Goal: Navigation & Orientation: Find specific page/section

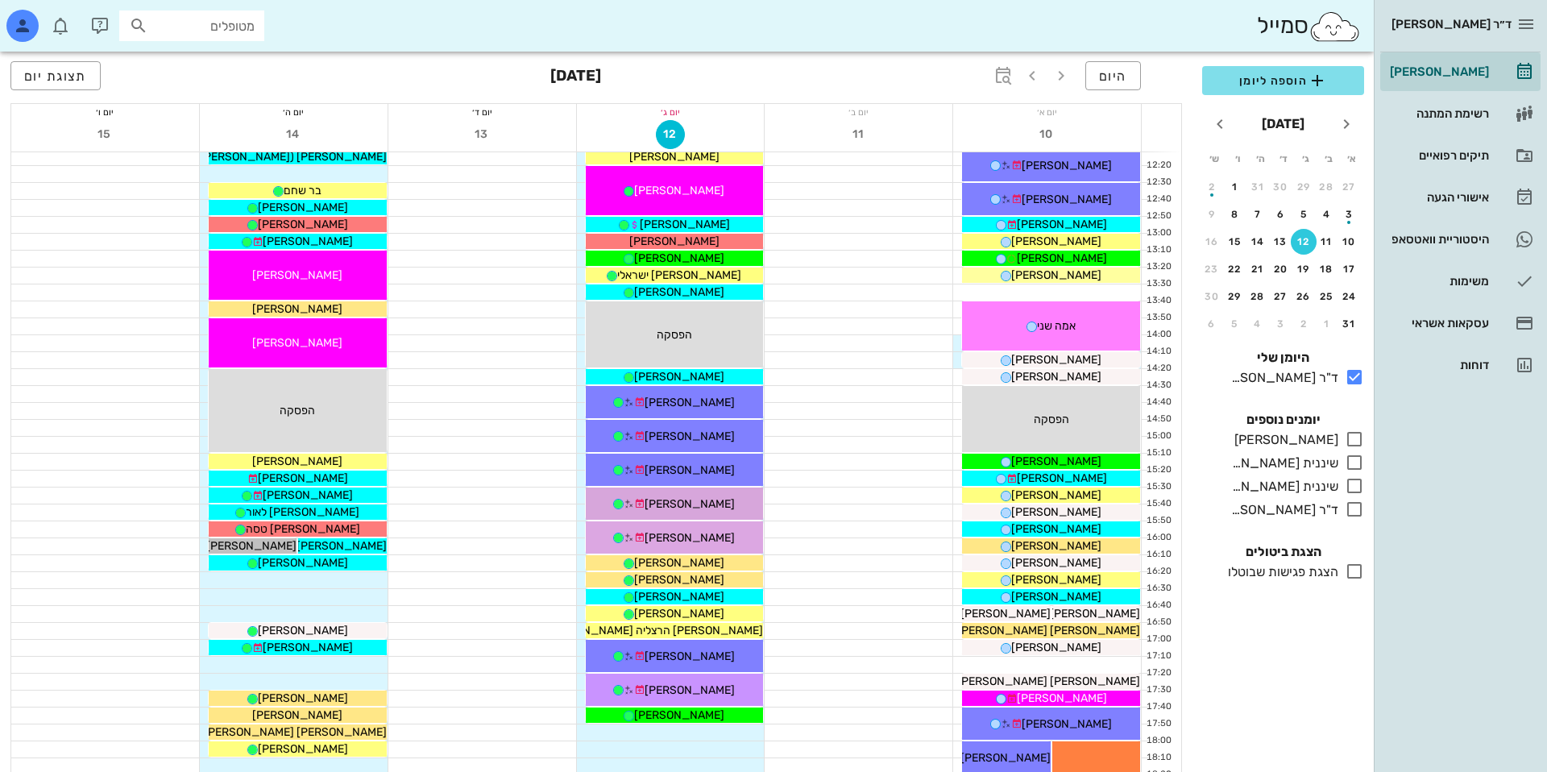
scroll to position [540, 0]
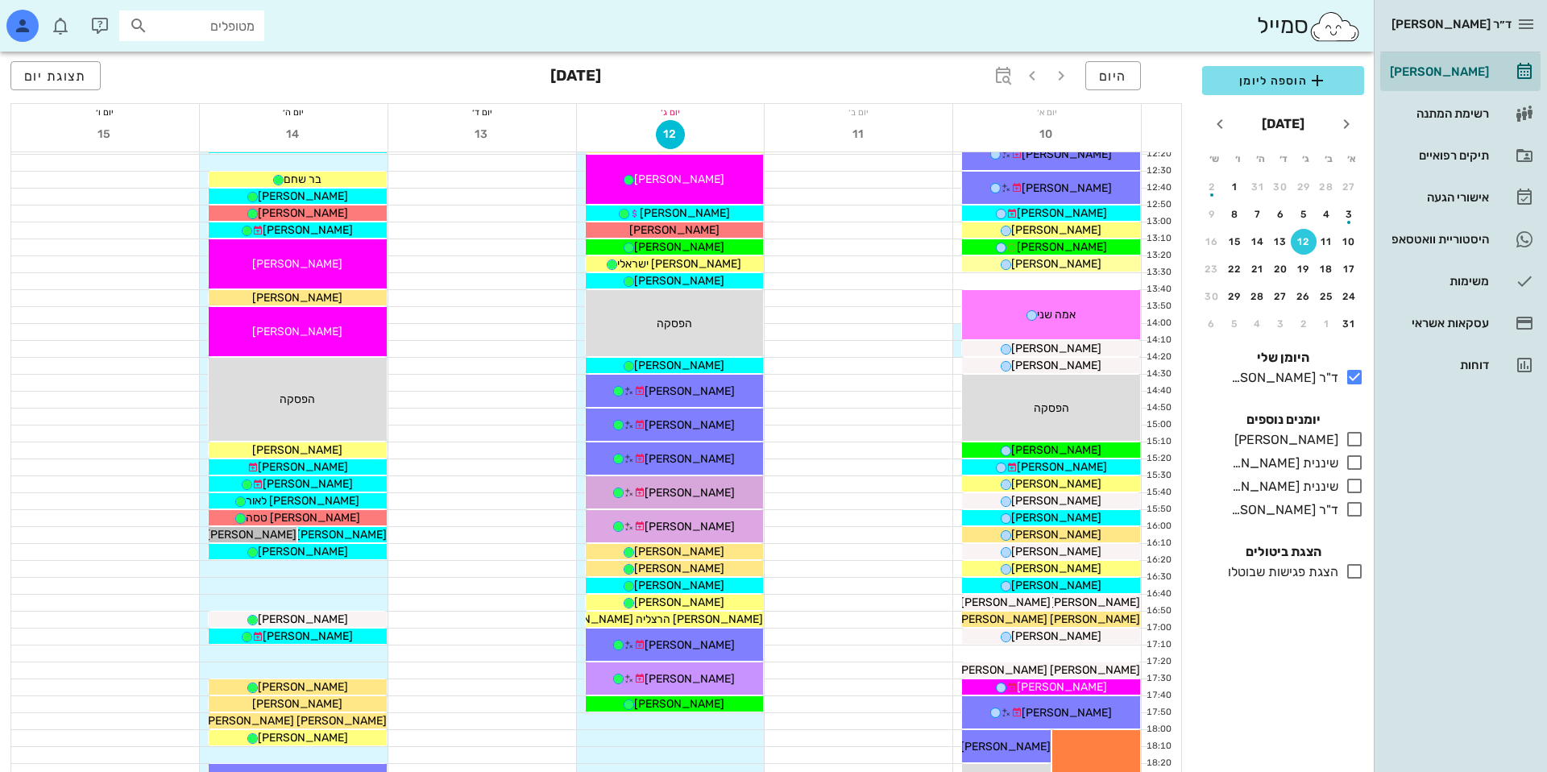
click at [1428, 217] on div "[PERSON_NAME] רשימת המתנה תיקים רפואיים אישורי הגעה היסטוריית וואטסאפ משימות עס…" at bounding box center [1460, 218] width 160 height 332
click at [1426, 205] on div "אישורי הגעה" at bounding box center [1437, 197] width 102 height 26
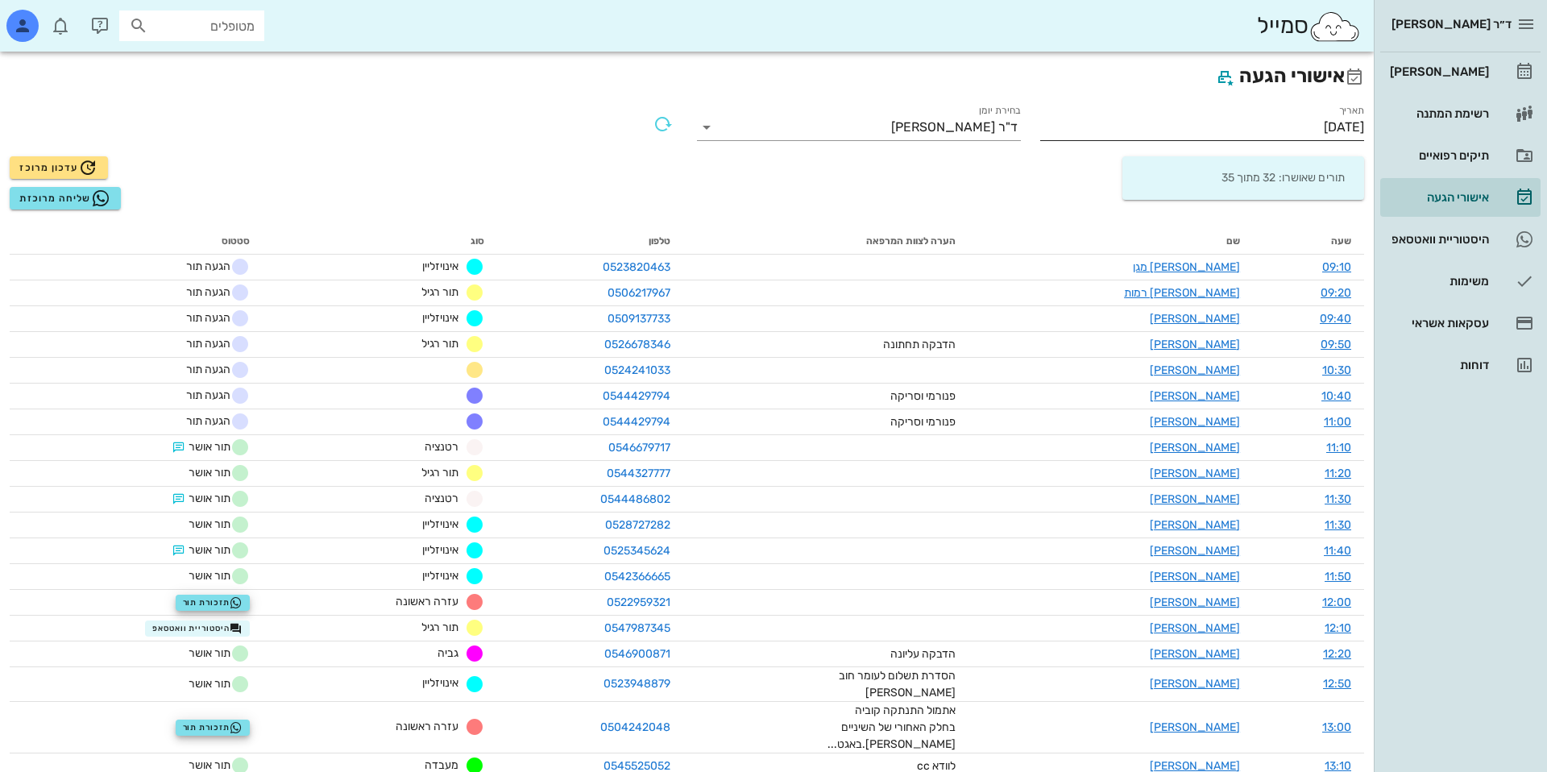
click at [1204, 133] on input "[DATE]" at bounding box center [1202, 127] width 324 height 26
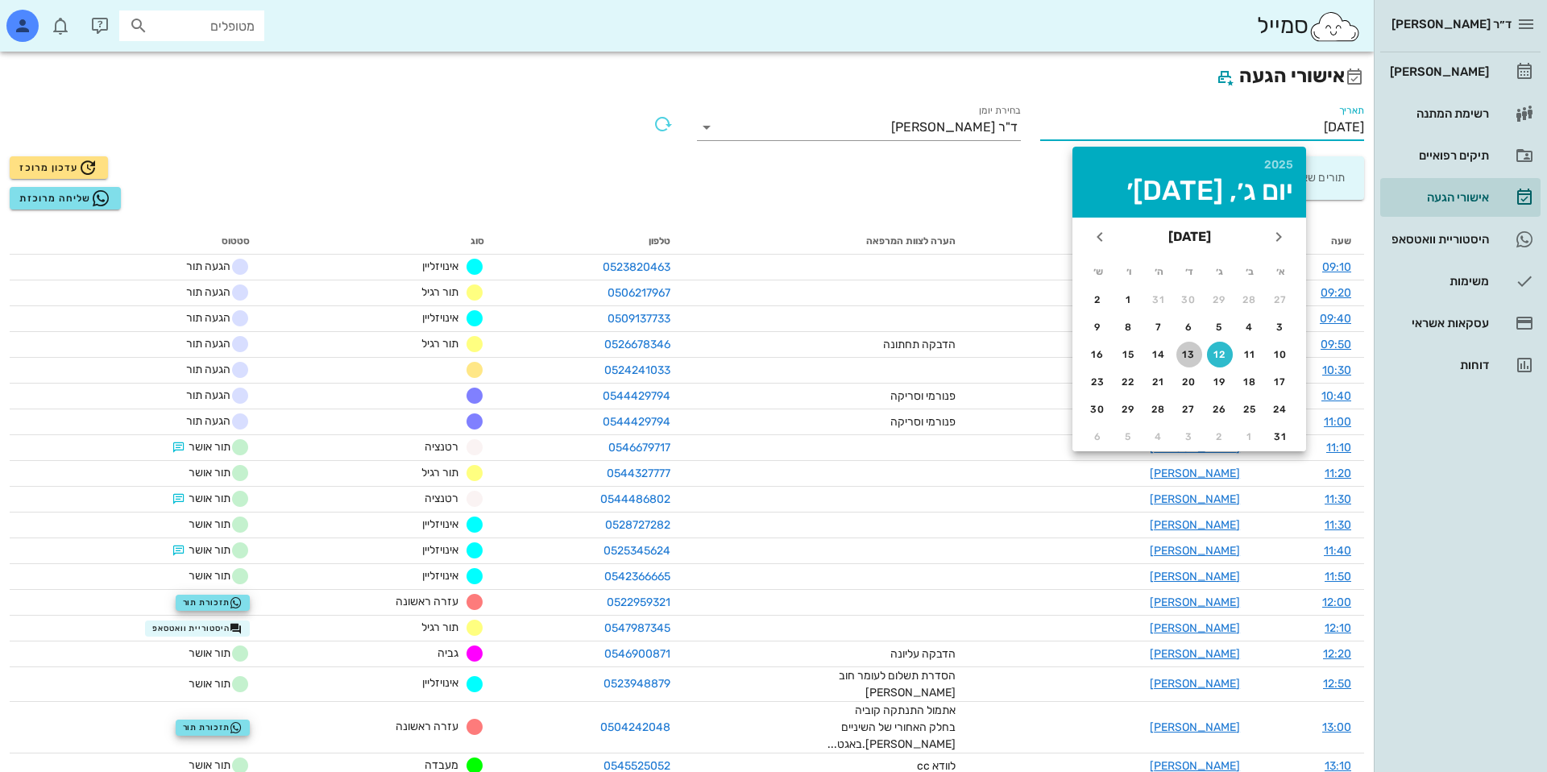
click at [1196, 350] on div "13" at bounding box center [1189, 354] width 26 height 11
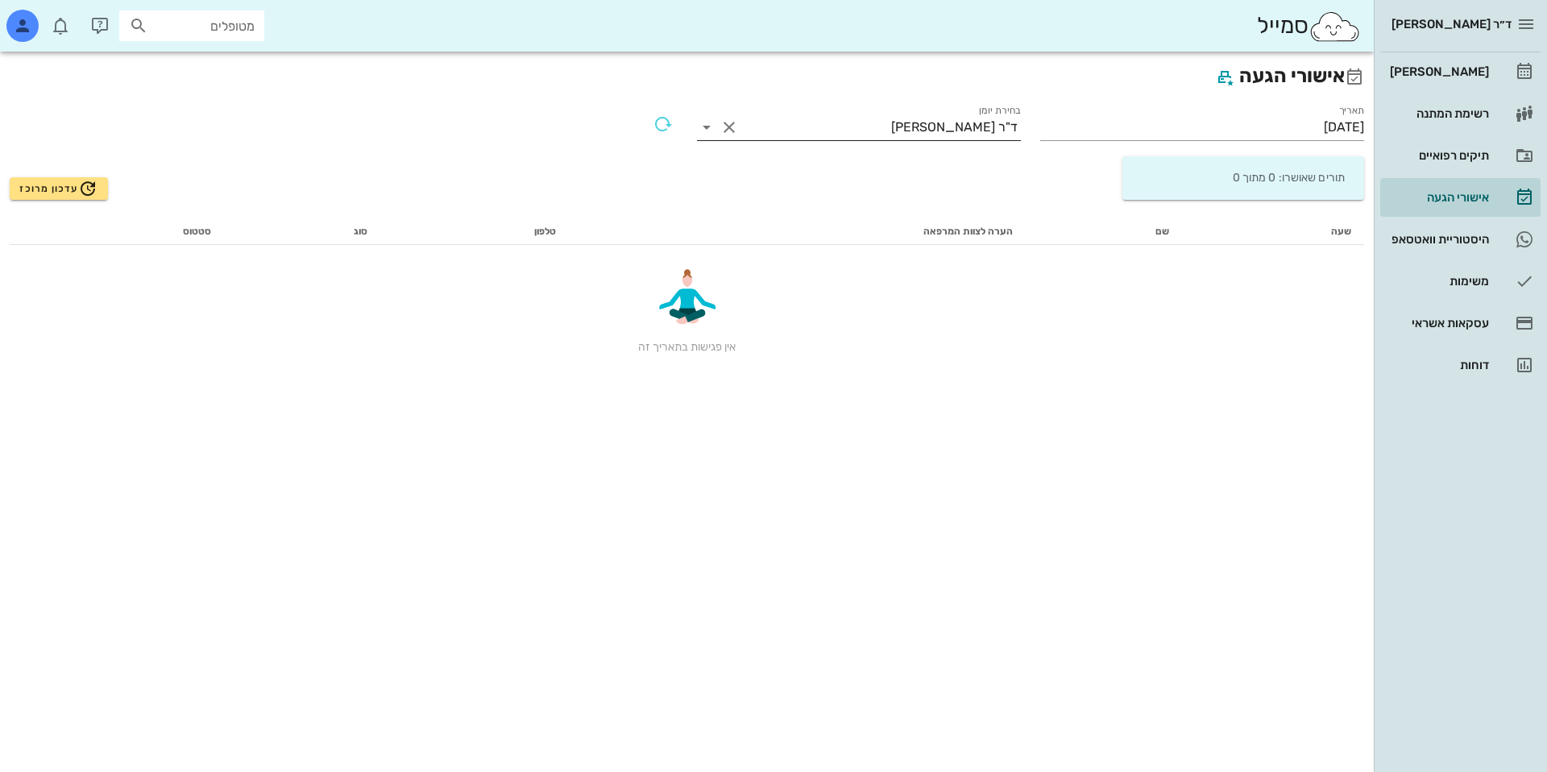
click at [728, 125] on button "Clear בחירת יומן" at bounding box center [728, 127] width 19 height 19
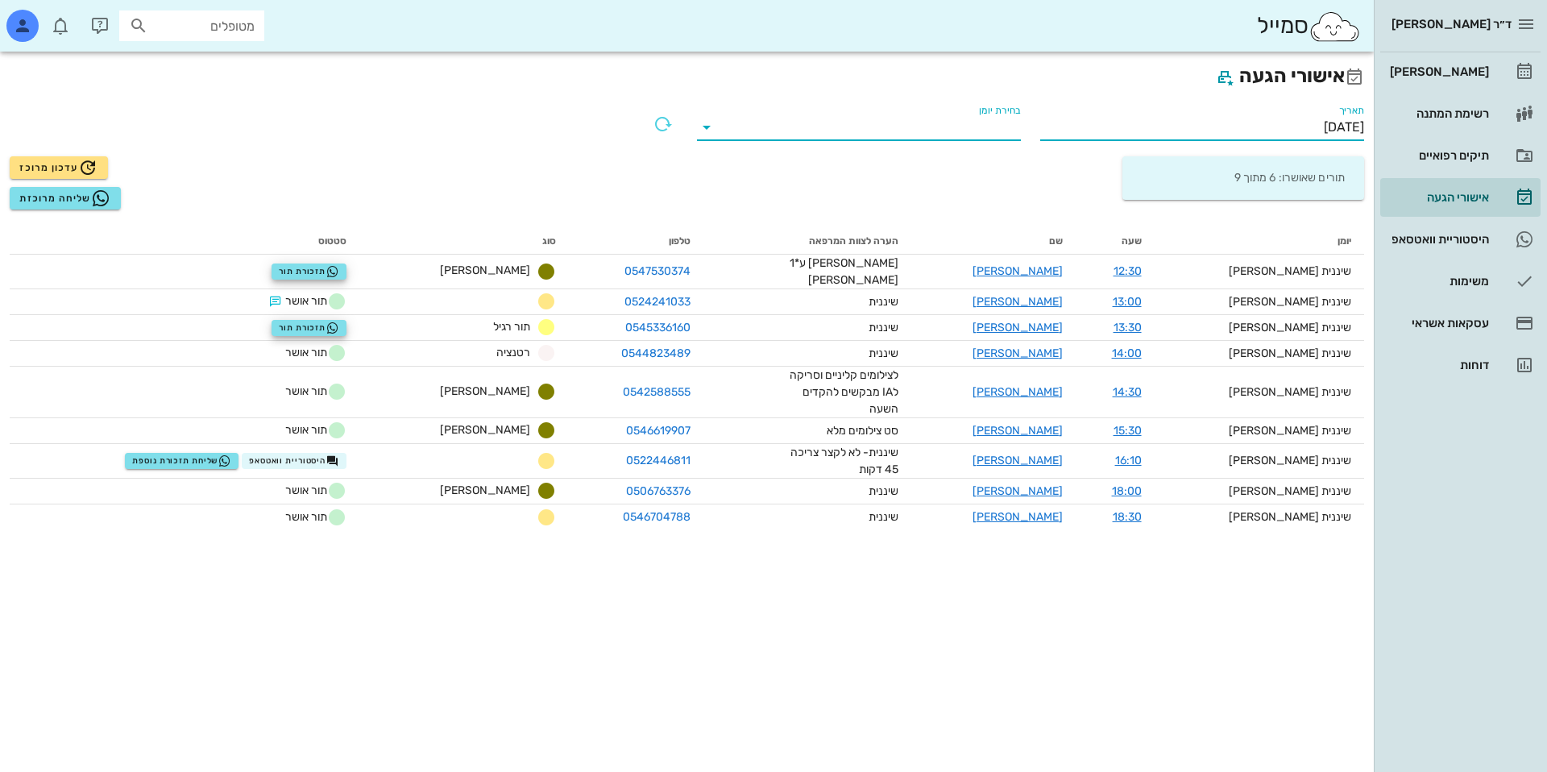
click at [1161, 121] on input "[DATE]" at bounding box center [1202, 127] width 324 height 26
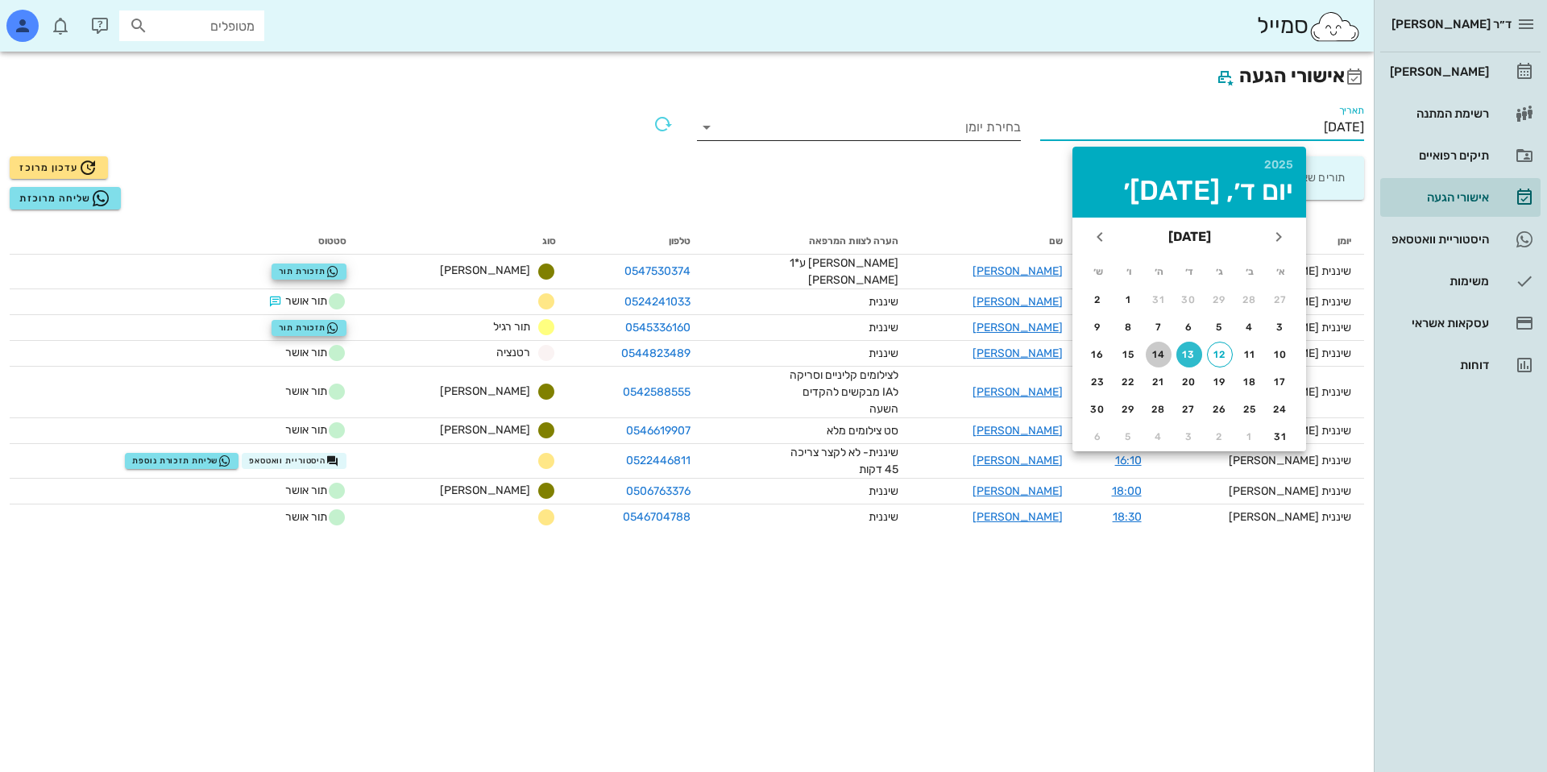
click at [1153, 349] on div "14" at bounding box center [1158, 354] width 26 height 11
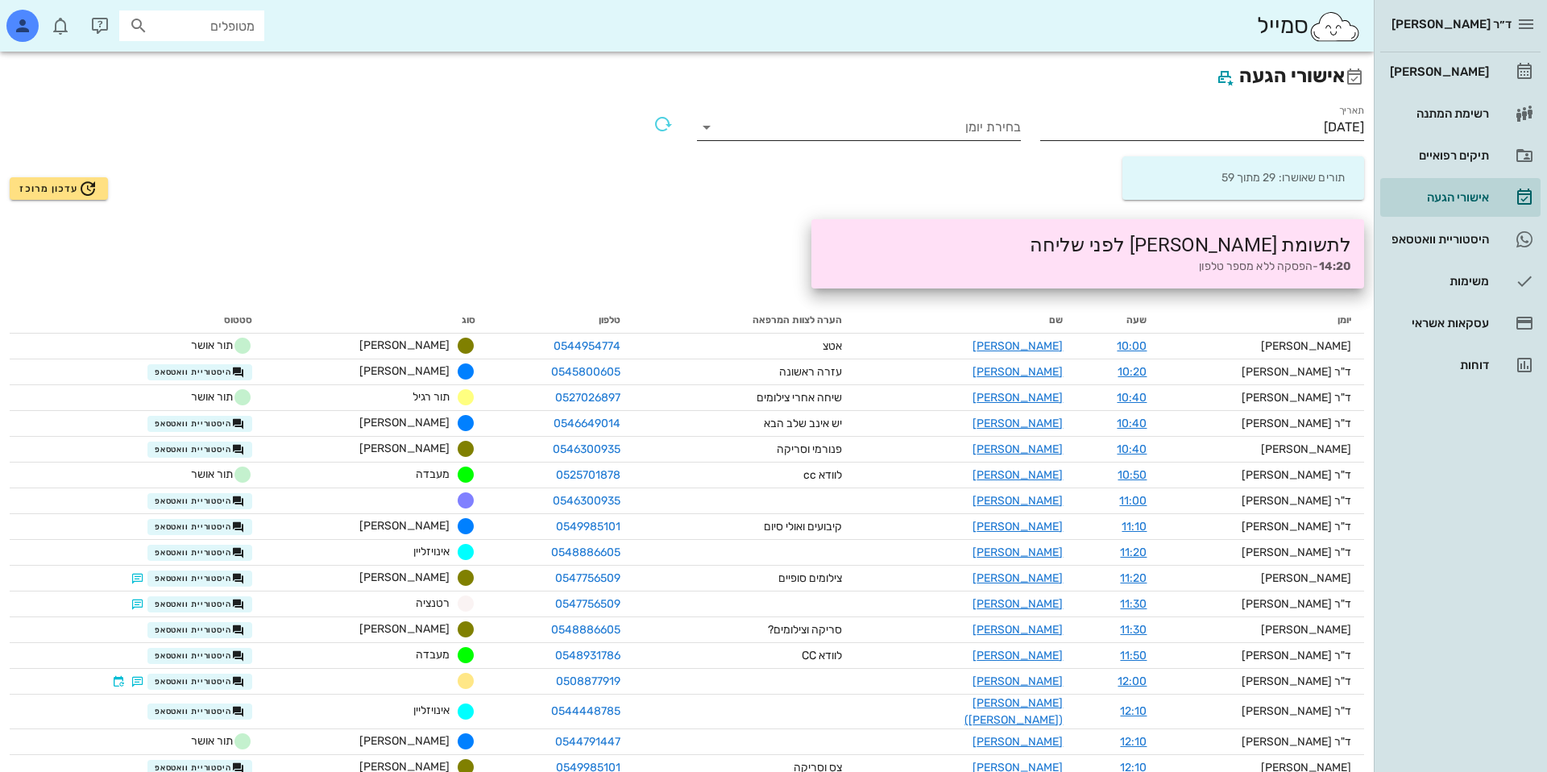
click at [1165, 140] on div "תאריך [DATE]" at bounding box center [1202, 127] width 324 height 26
click at [1152, 117] on input "[DATE]" at bounding box center [1202, 127] width 324 height 26
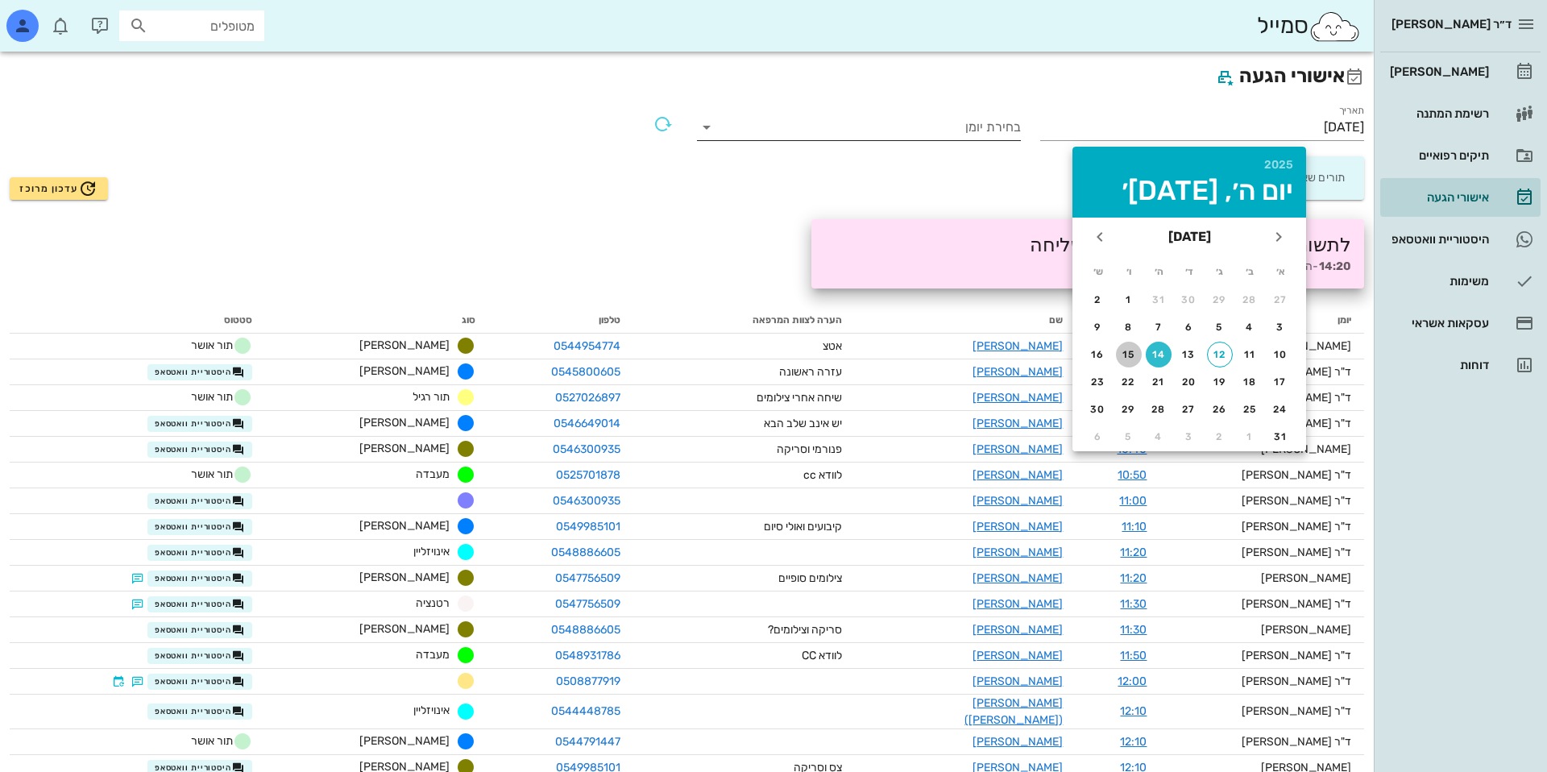
click at [1130, 354] on div "15" at bounding box center [1129, 354] width 26 height 11
type input "[DATE]"
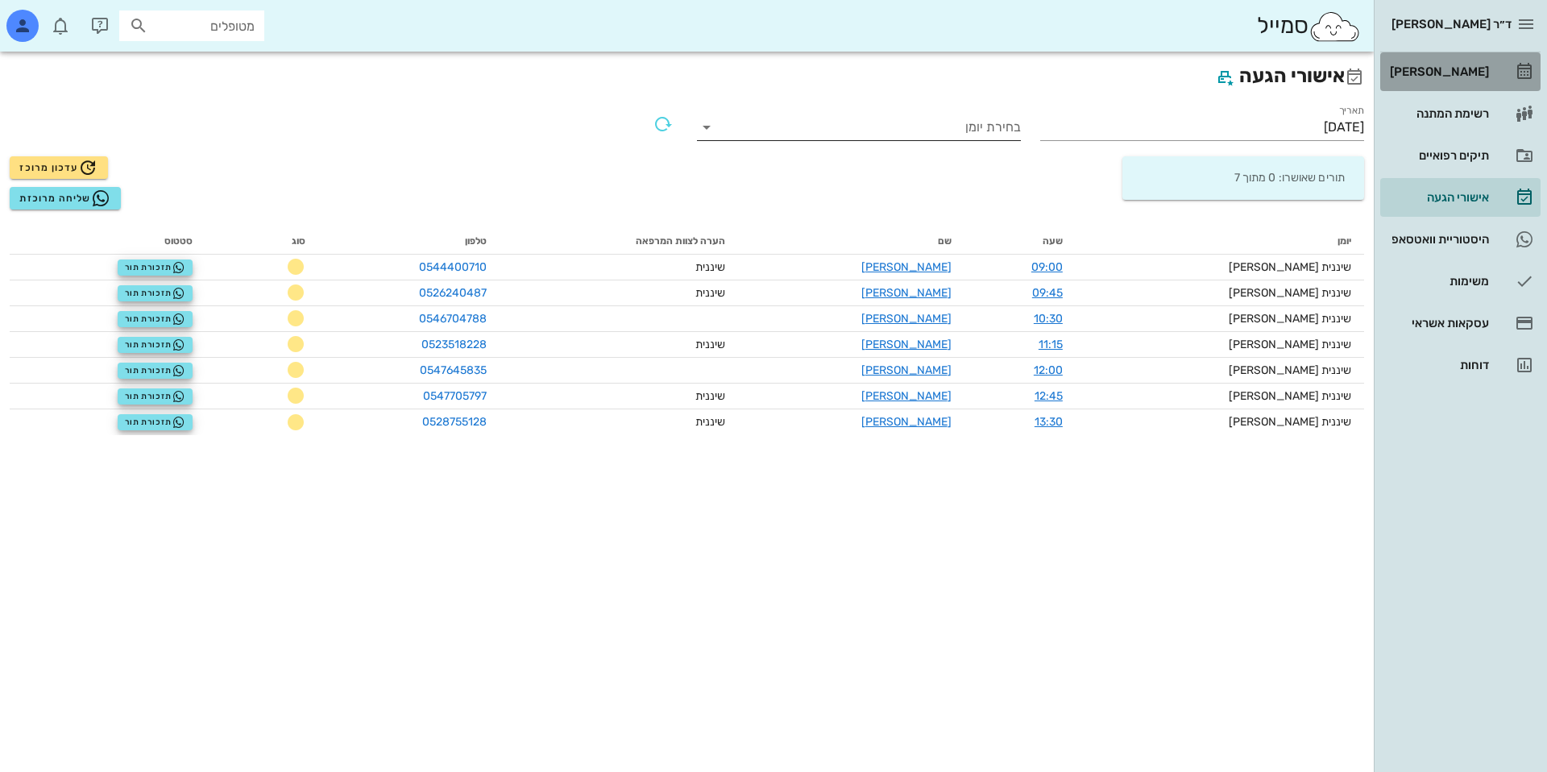
click at [1440, 78] on div "[PERSON_NAME]" at bounding box center [1437, 72] width 102 height 26
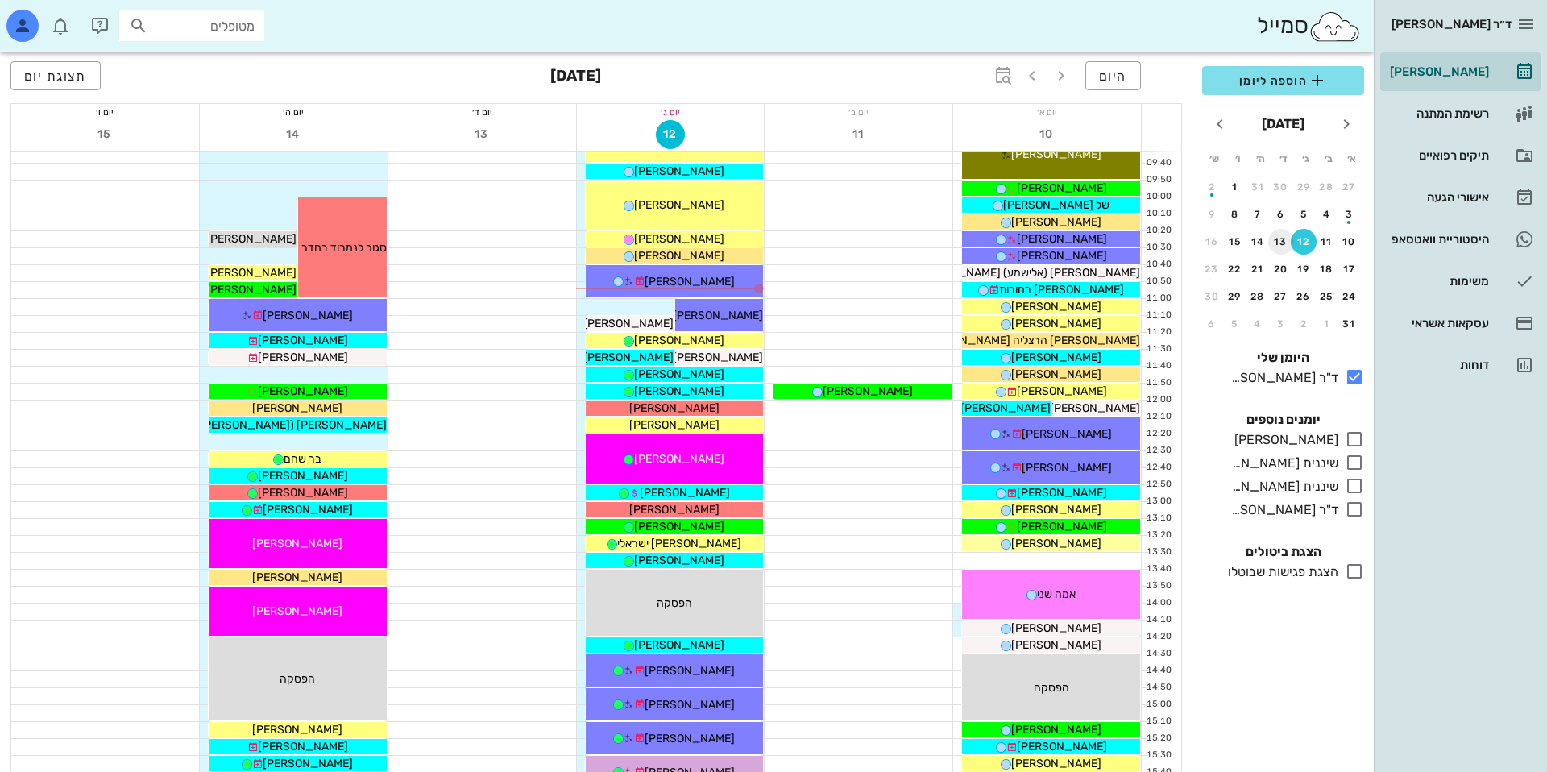
scroll to position [261, 0]
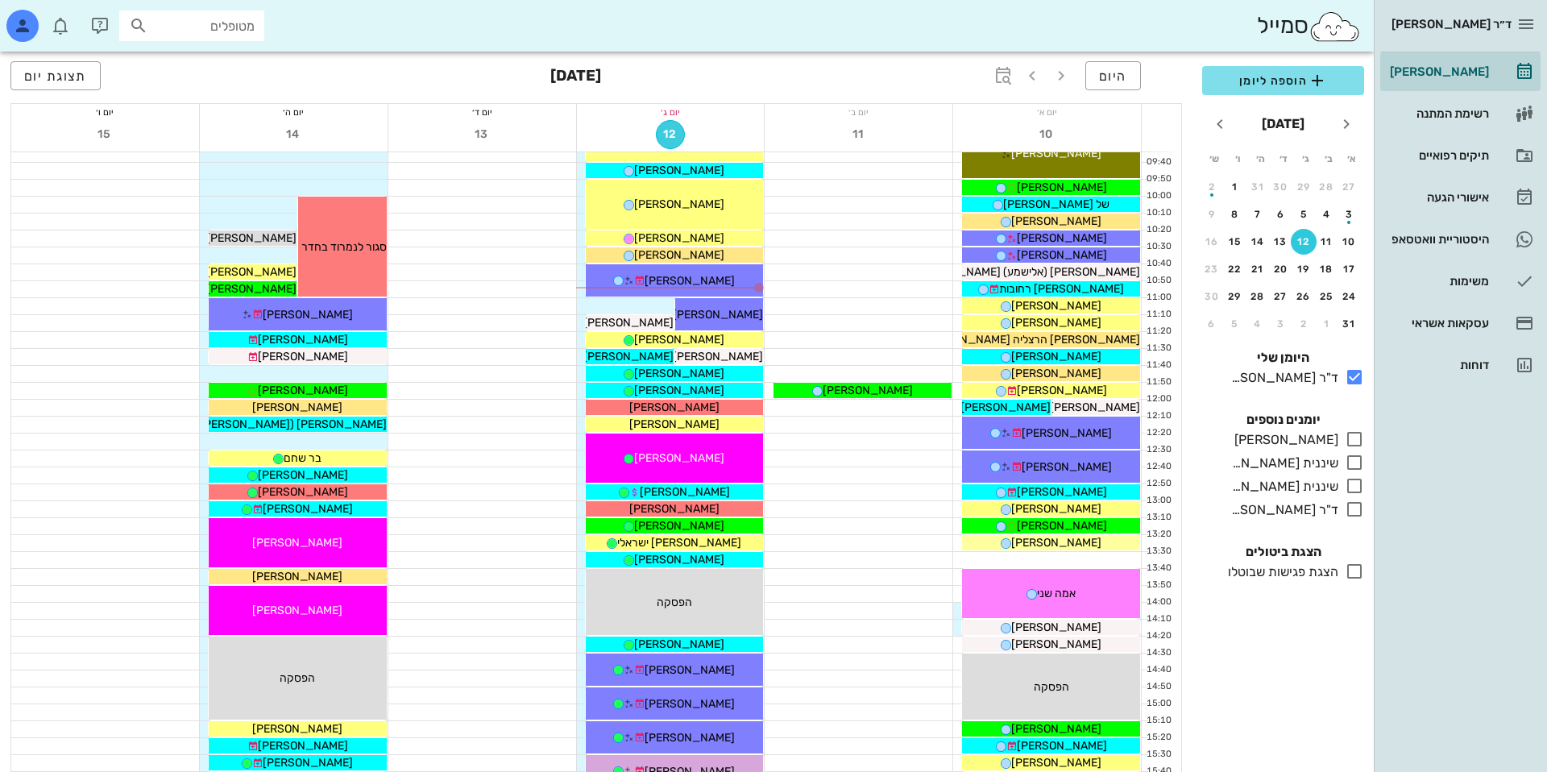
click at [667, 125] on button "12" at bounding box center [670, 134] width 29 height 29
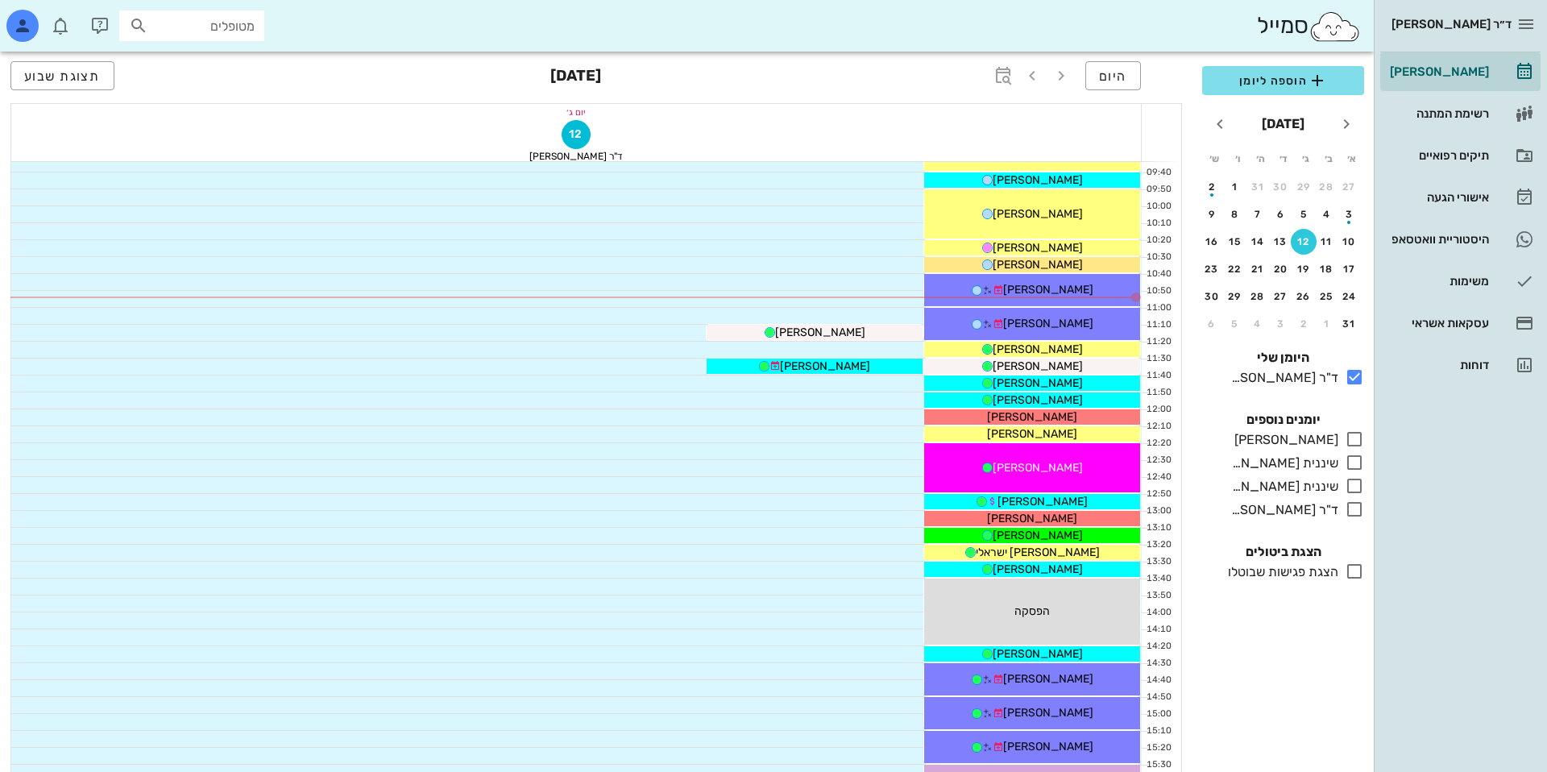
click at [579, 120] on div "12" at bounding box center [575, 135] width 1129 height 31
click at [581, 127] on span "12" at bounding box center [575, 134] width 27 height 14
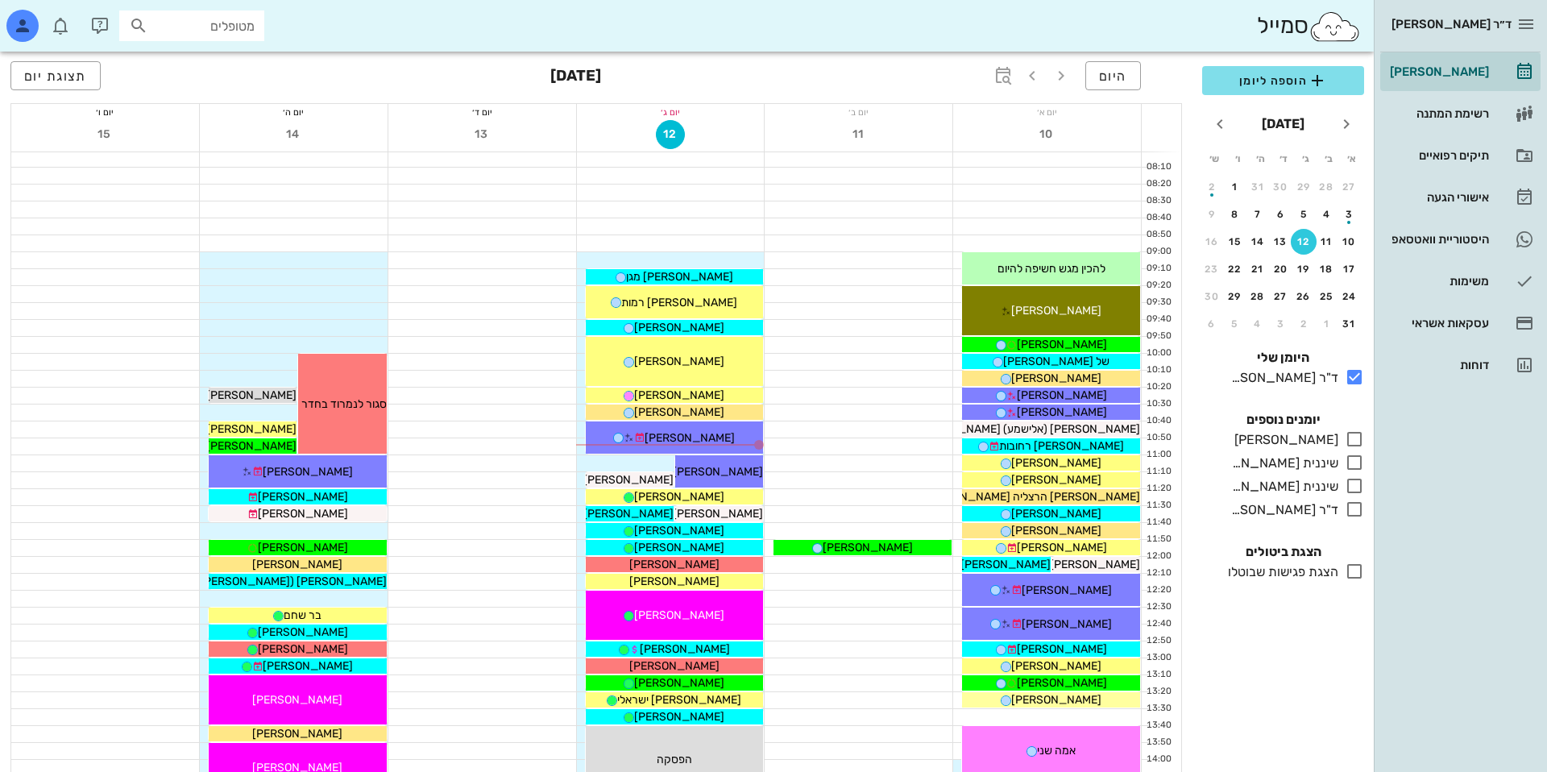
scroll to position [100, 0]
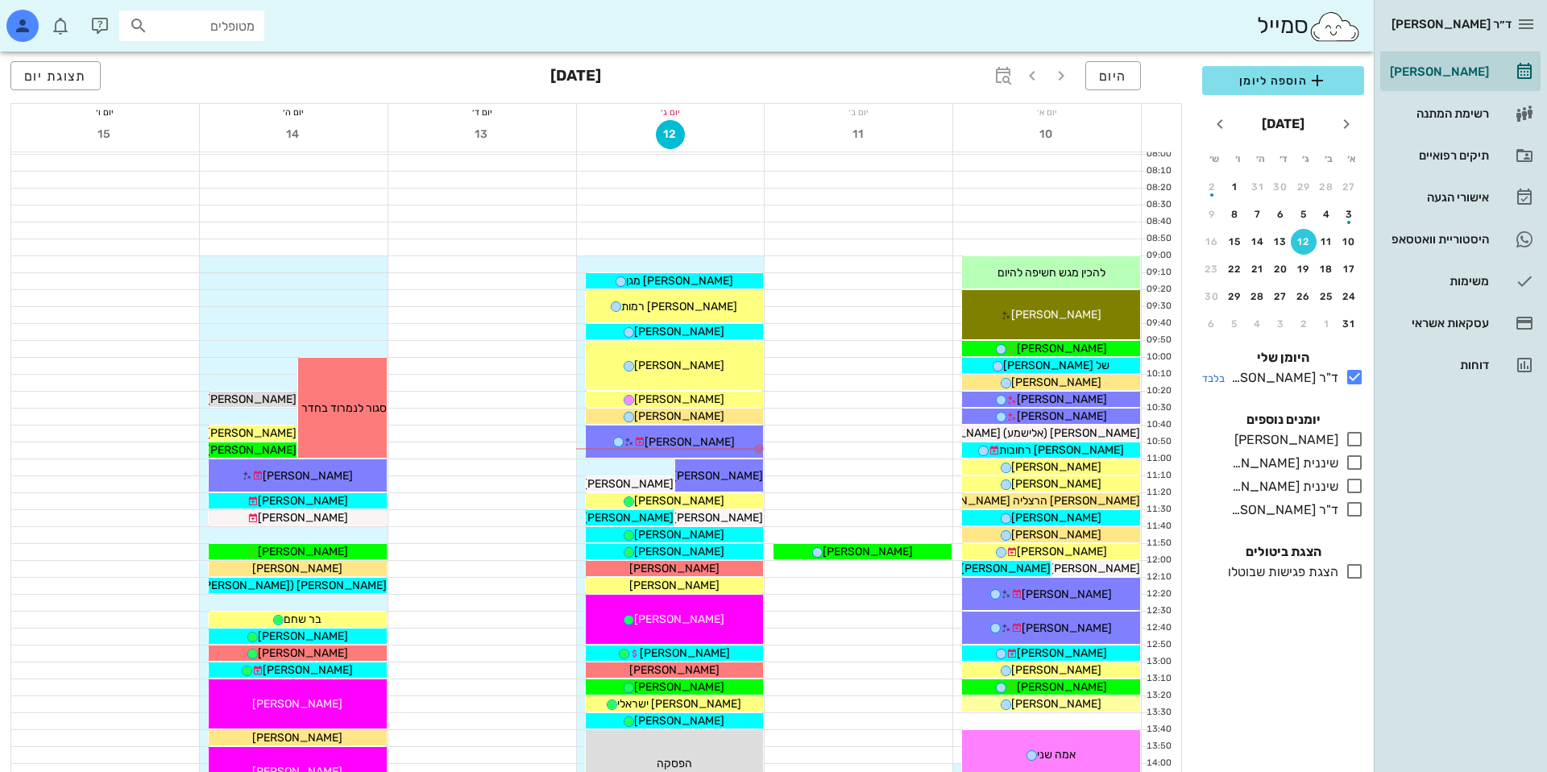
click at [1309, 373] on div "ד"ר [PERSON_NAME]" at bounding box center [1281, 377] width 114 height 19
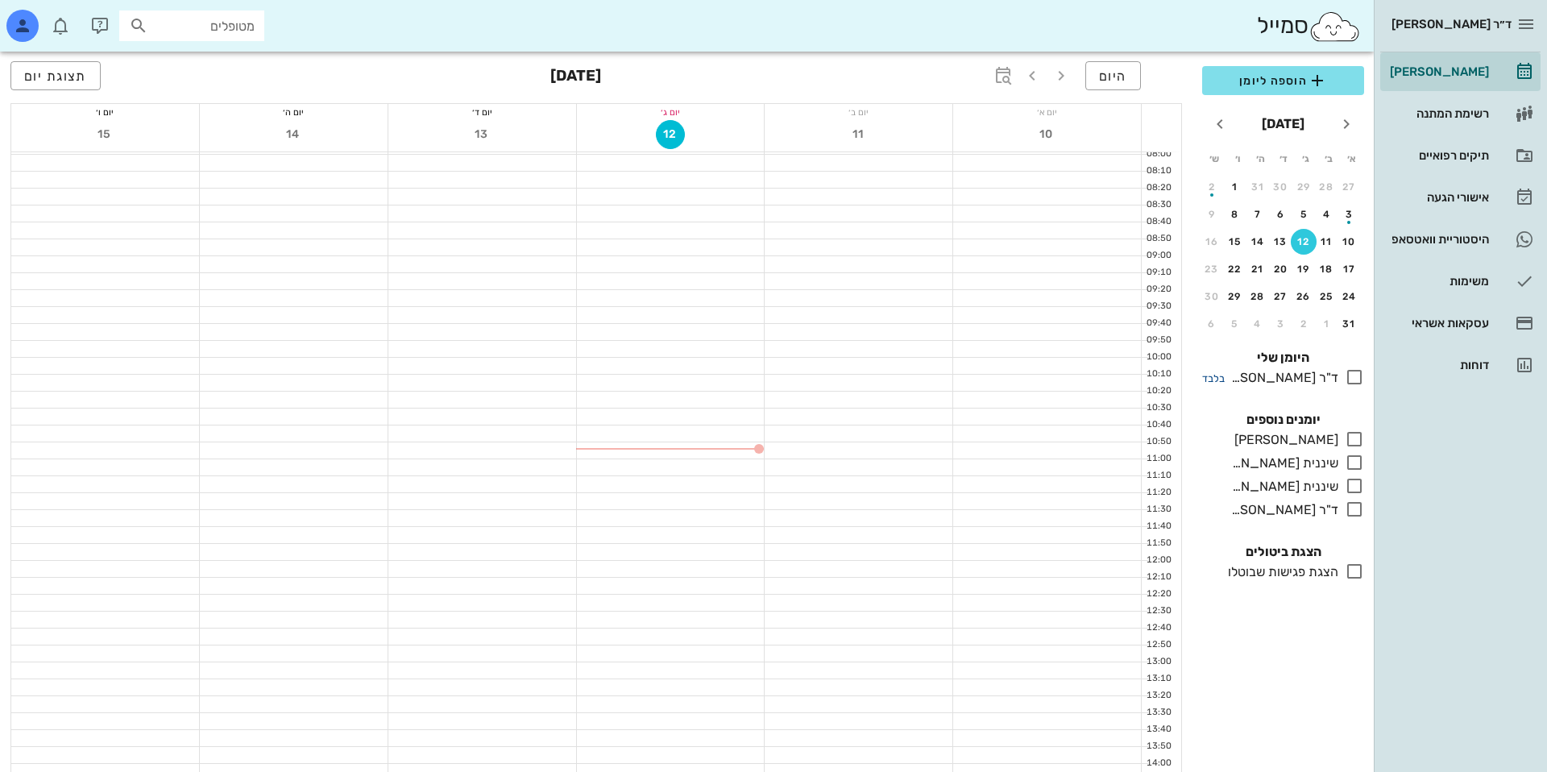
click at [1205, 374] on small "בלבד" at bounding box center [1213, 378] width 23 height 12
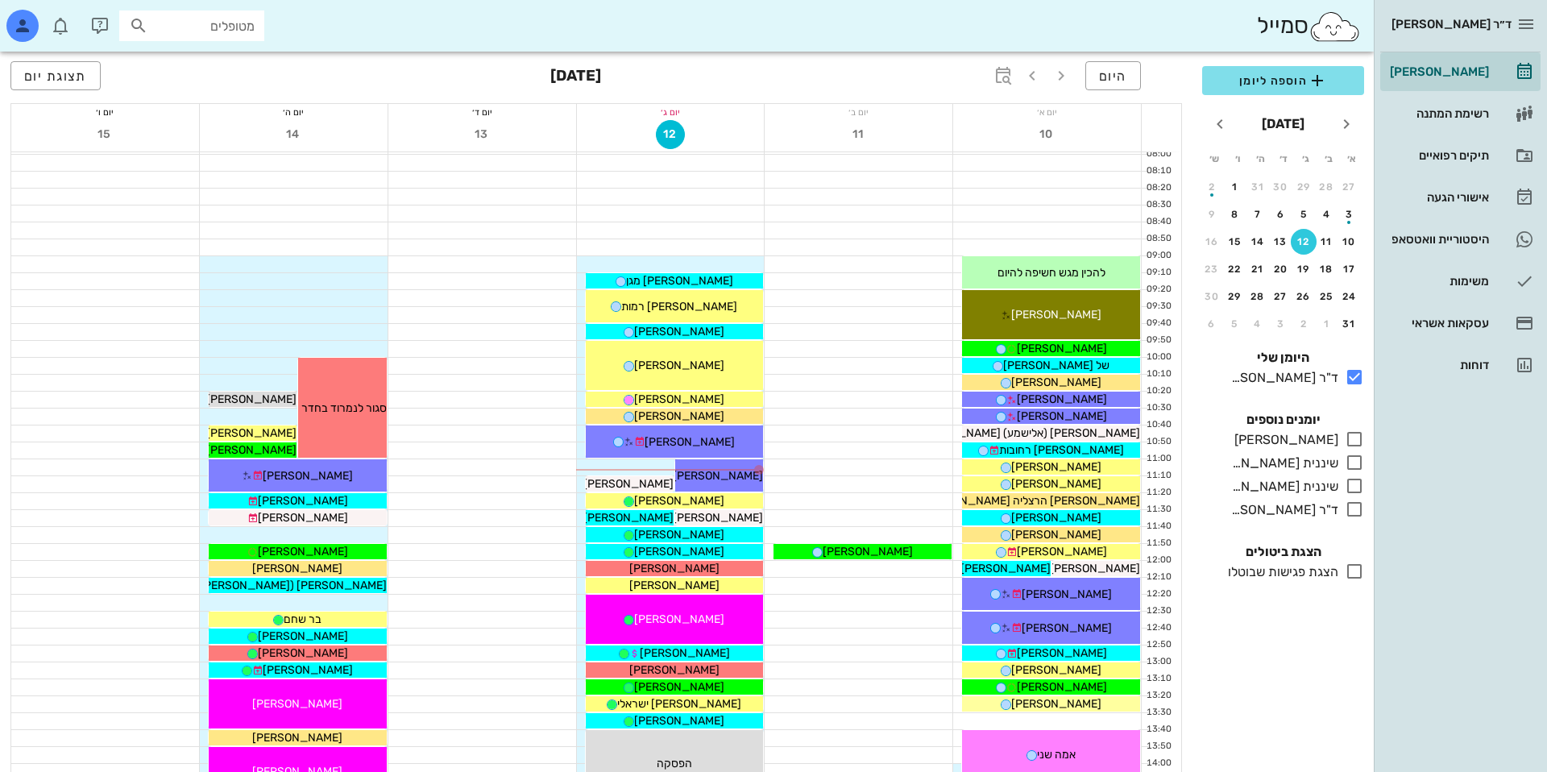
click at [1153, 51] on div "סמייל מטופלים" at bounding box center [686, 26] width 1373 height 52
